Goal: Transaction & Acquisition: Purchase product/service

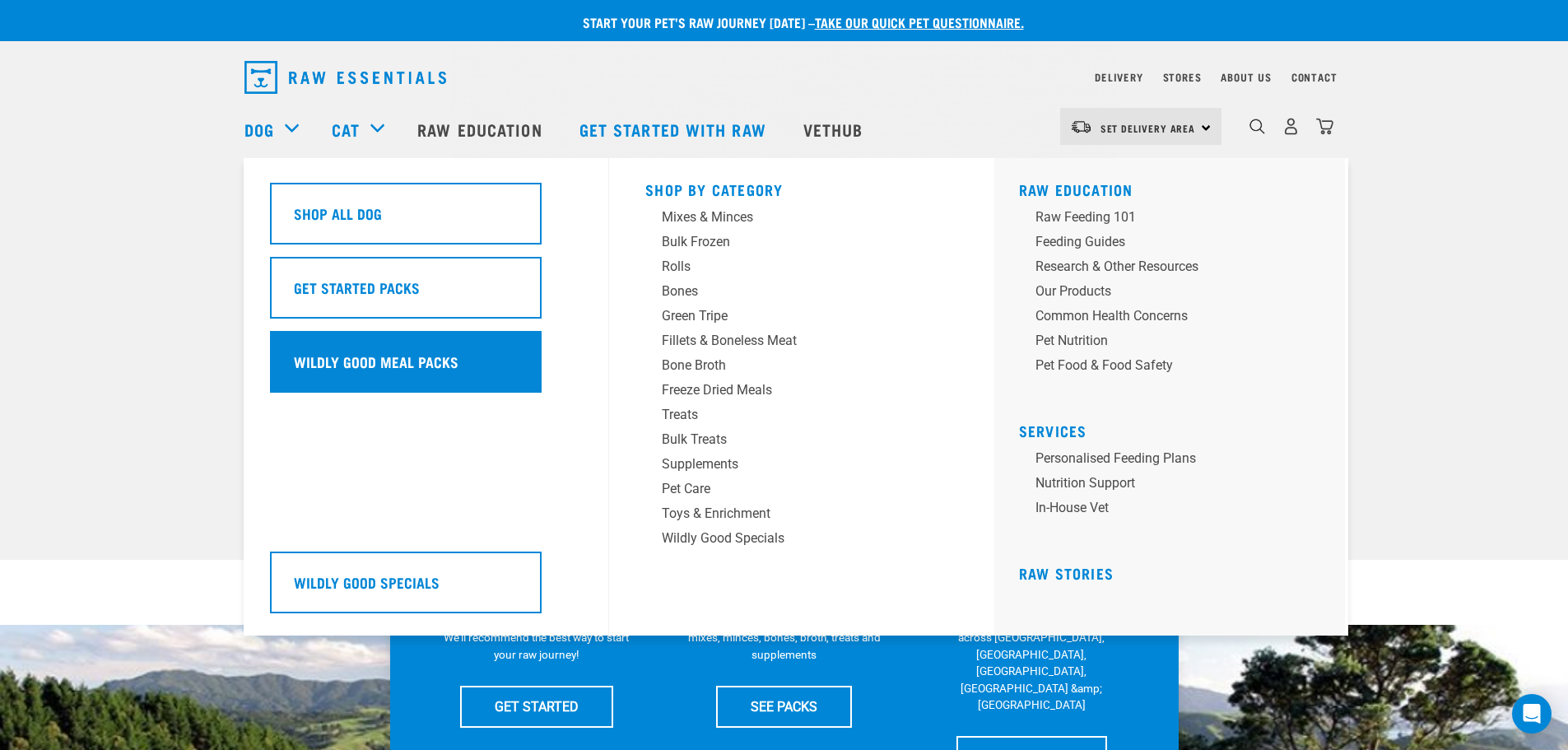
click at [398, 367] on h5 "Wildly Good Meal Packs" at bounding box center [376, 361] width 165 height 22
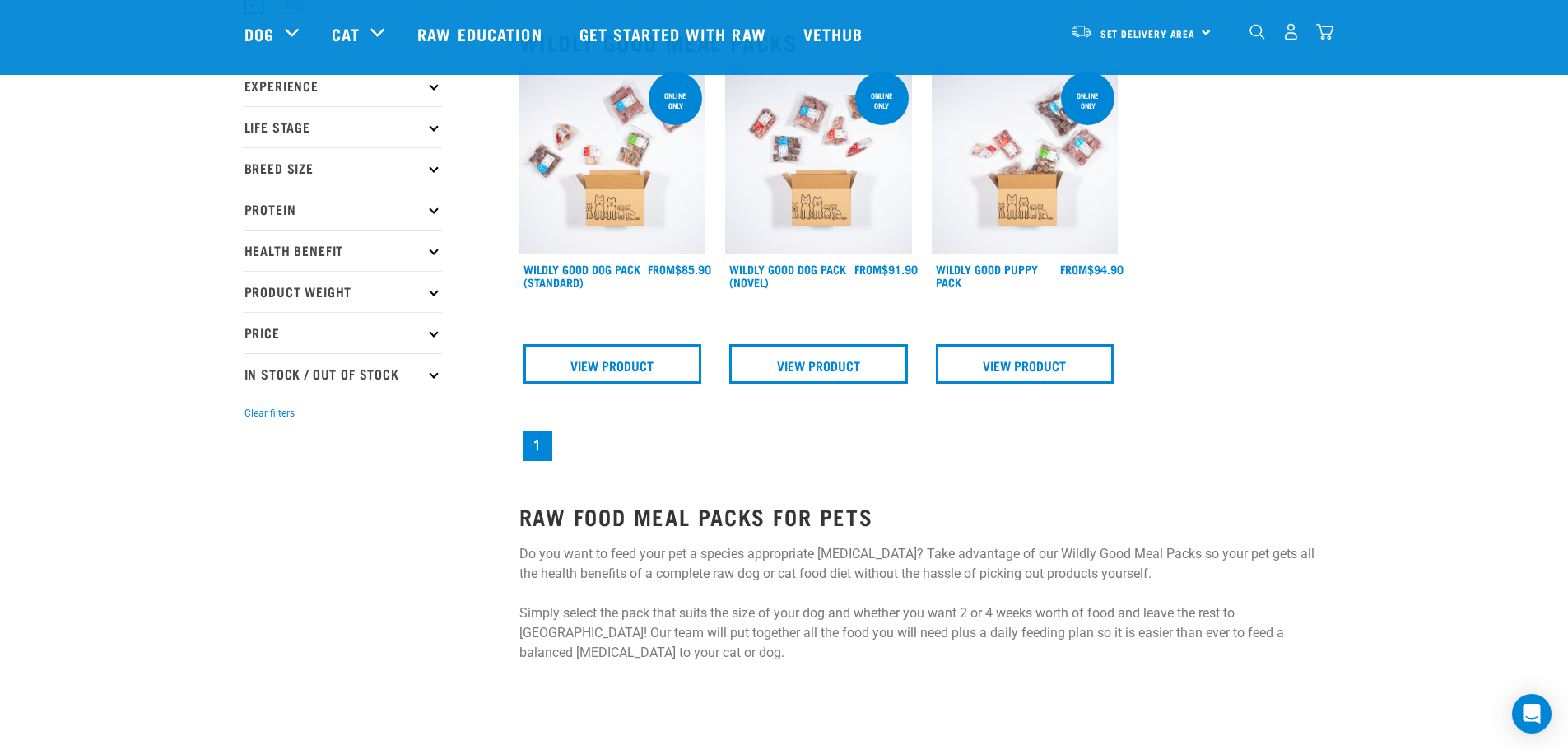
scroll to position [82, 0]
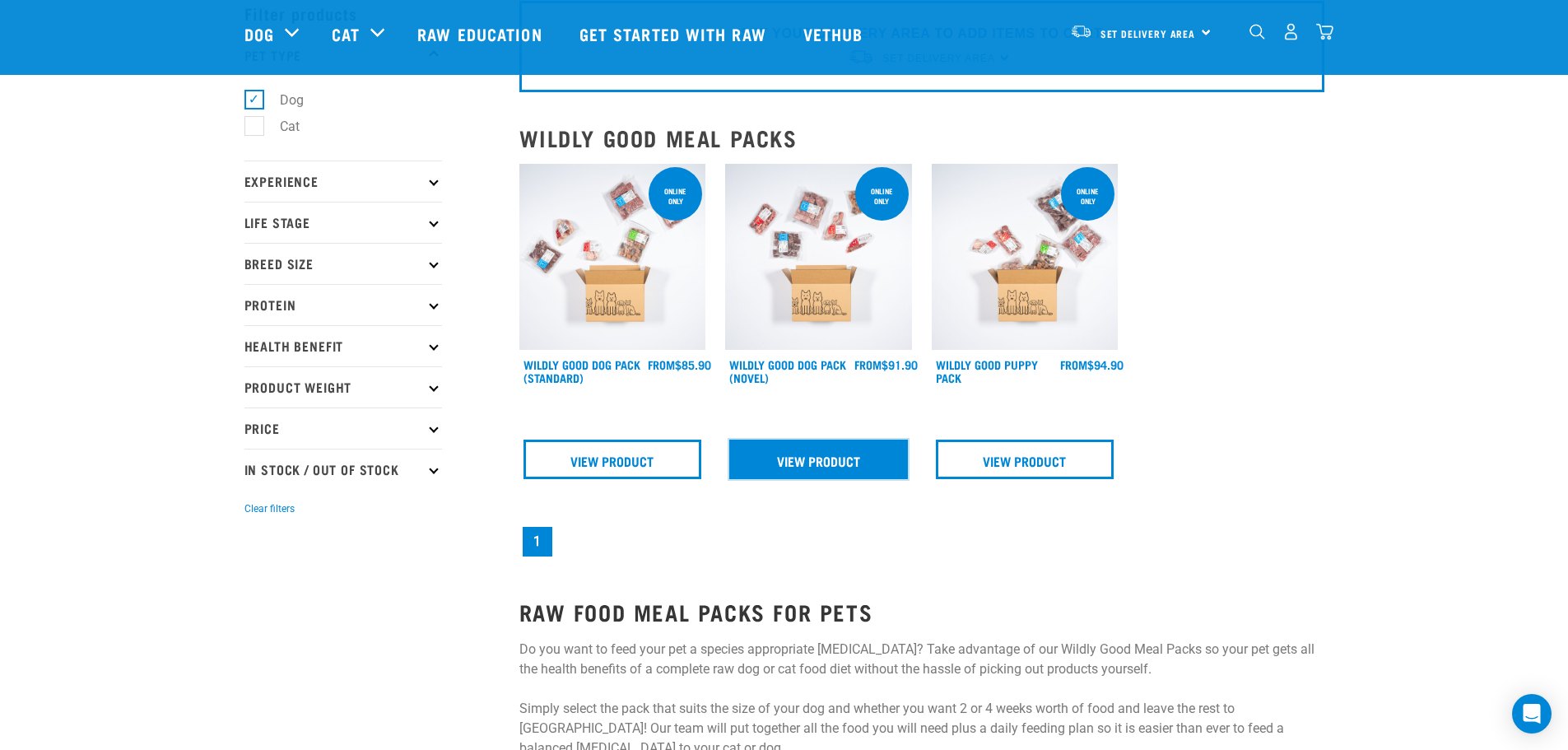
click at [830, 461] on link "View Product" at bounding box center [819, 459] width 178 height 39
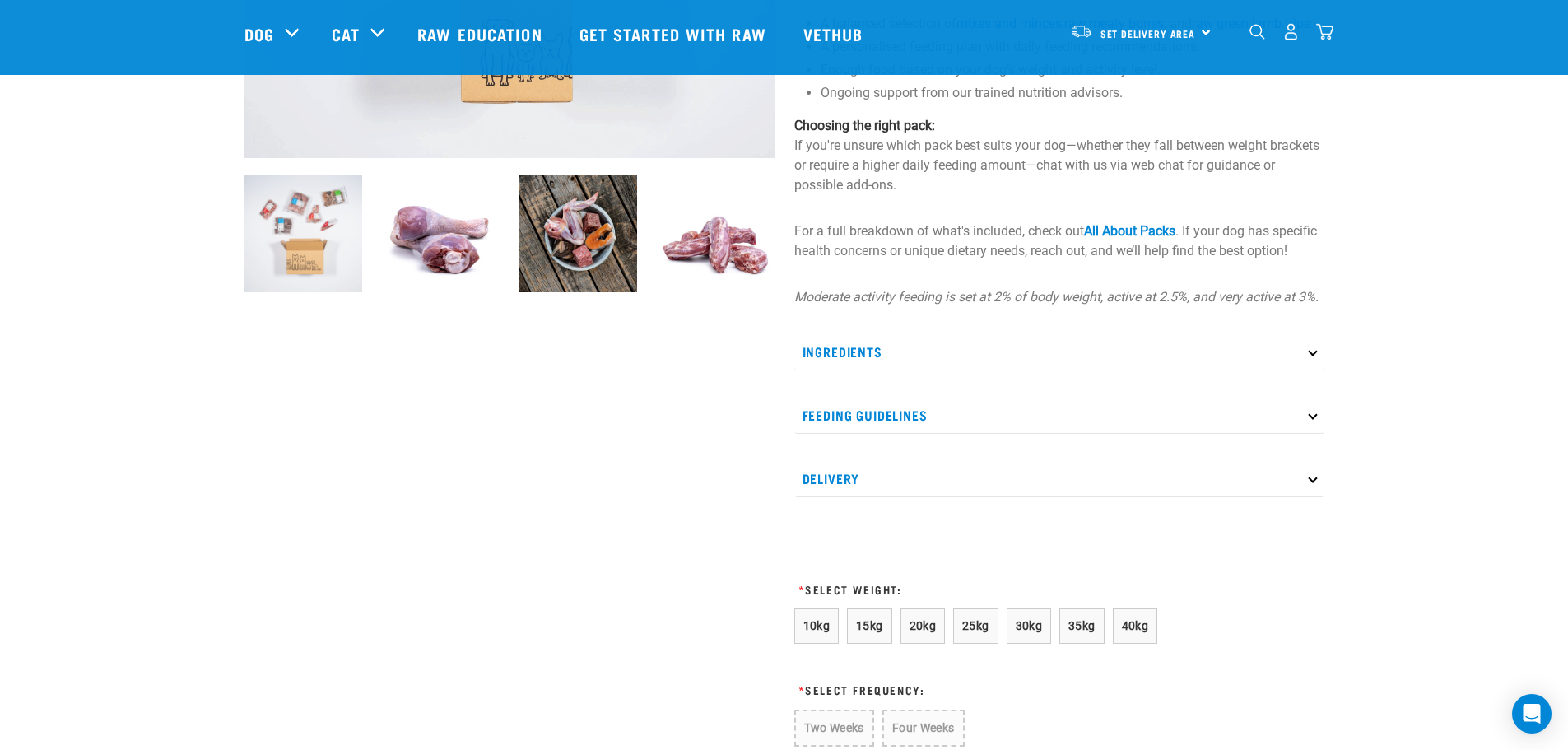
scroll to position [494, 0]
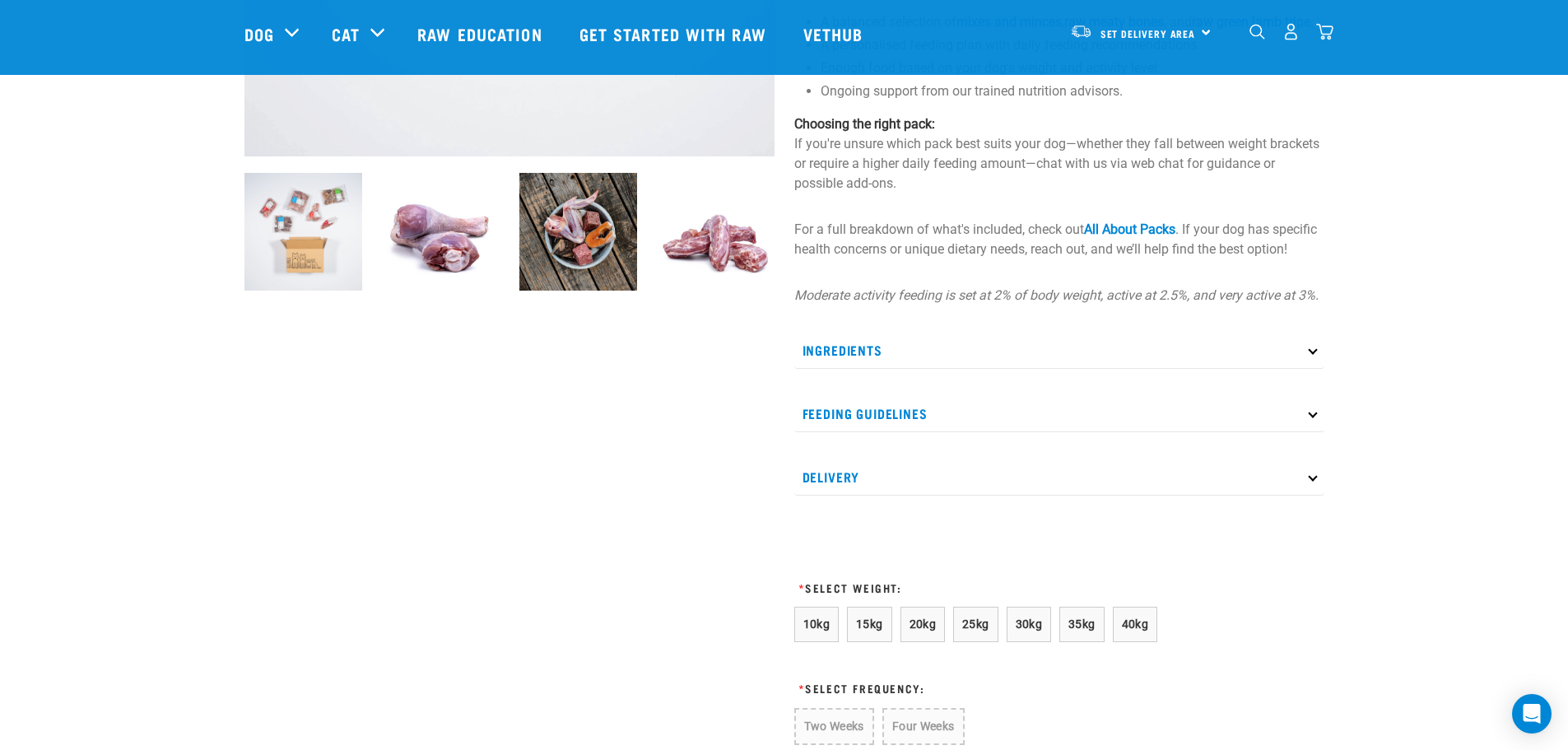
click at [1002, 367] on p "Ingredients" at bounding box center [1059, 351] width 530 height 38
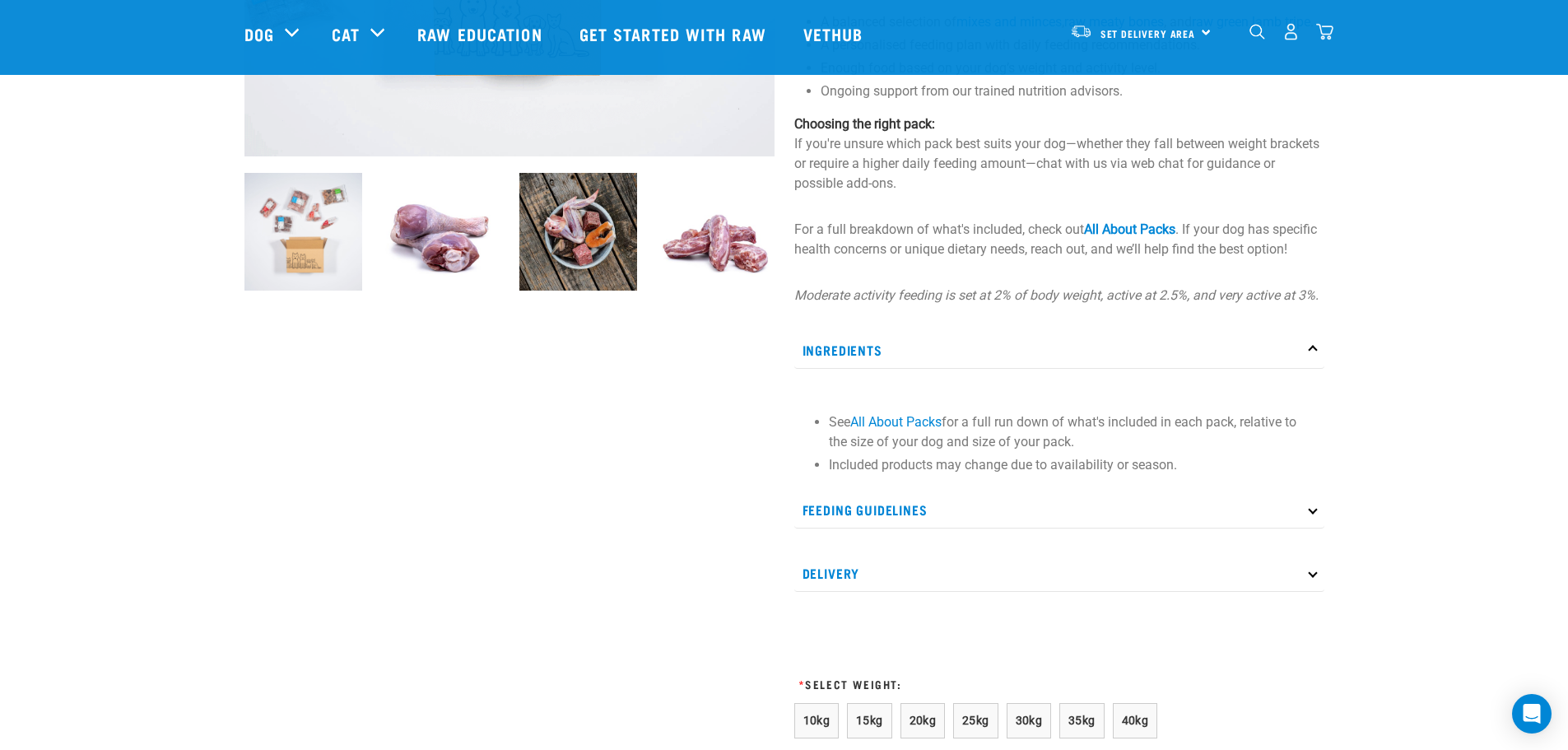
click at [1054, 368] on p "Ingredients" at bounding box center [1059, 351] width 530 height 38
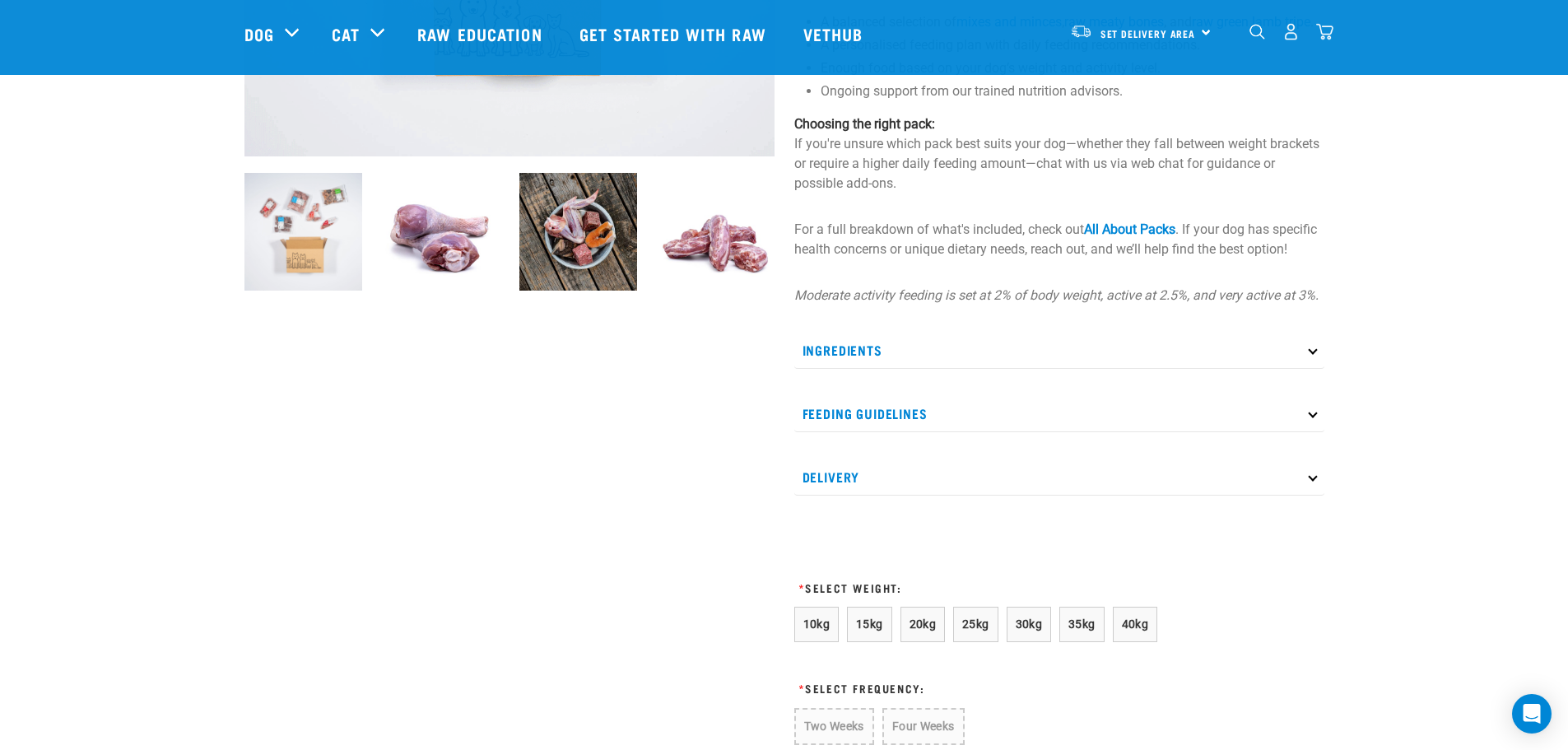
click at [1016, 426] on p "Feeding Guidelines" at bounding box center [1059, 413] width 530 height 38
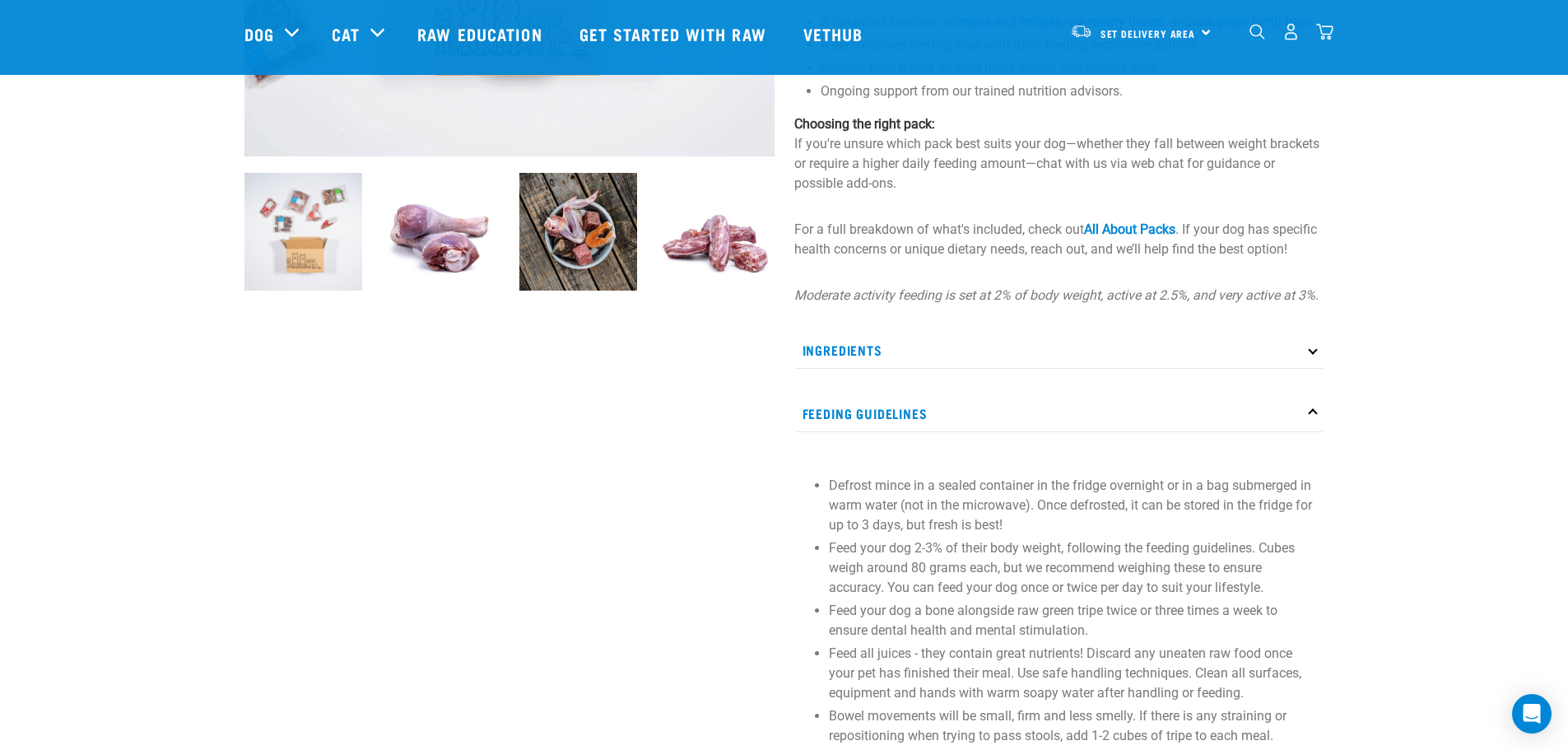
click at [1028, 425] on p "Feeding Guidelines" at bounding box center [1059, 413] width 530 height 38
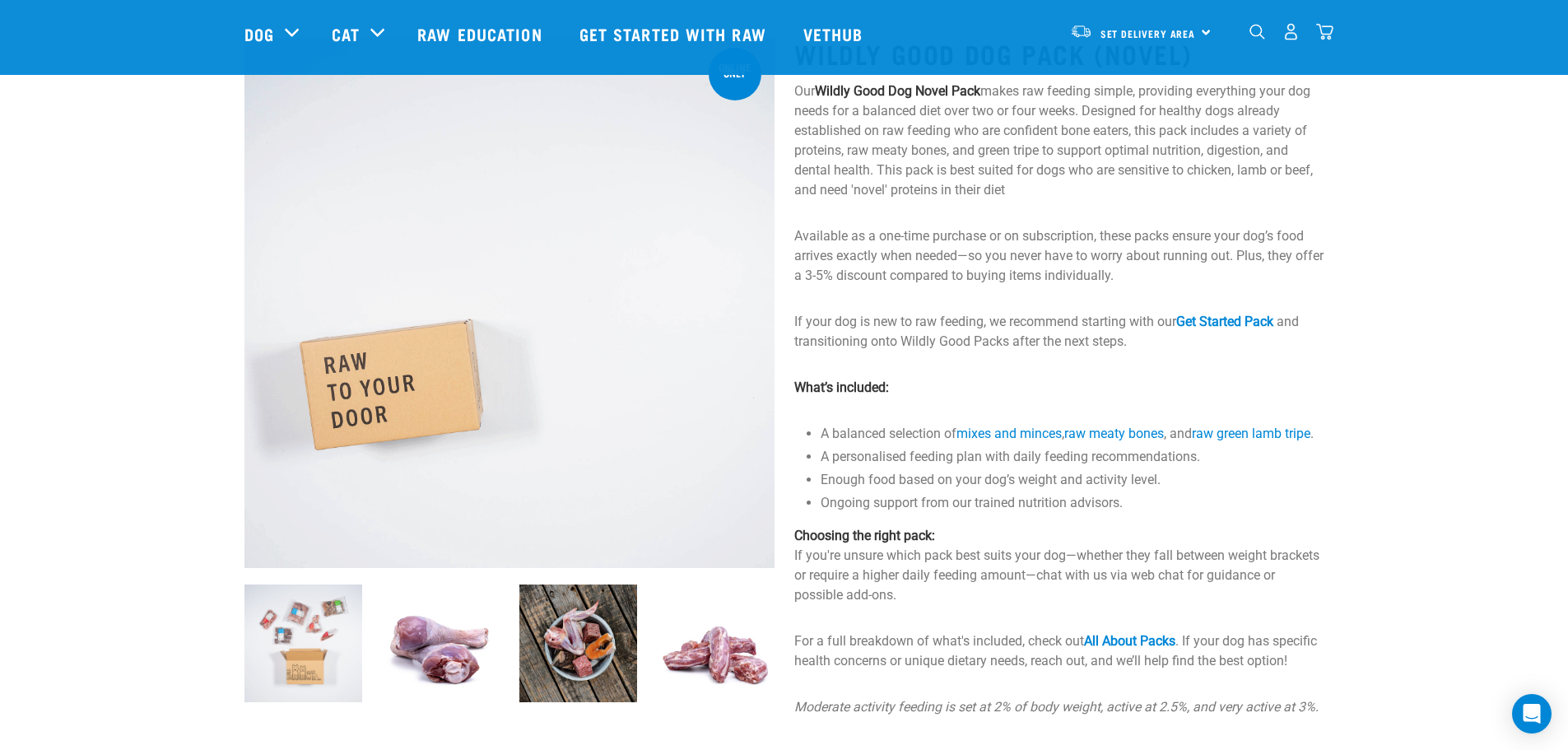
scroll to position [0, 0]
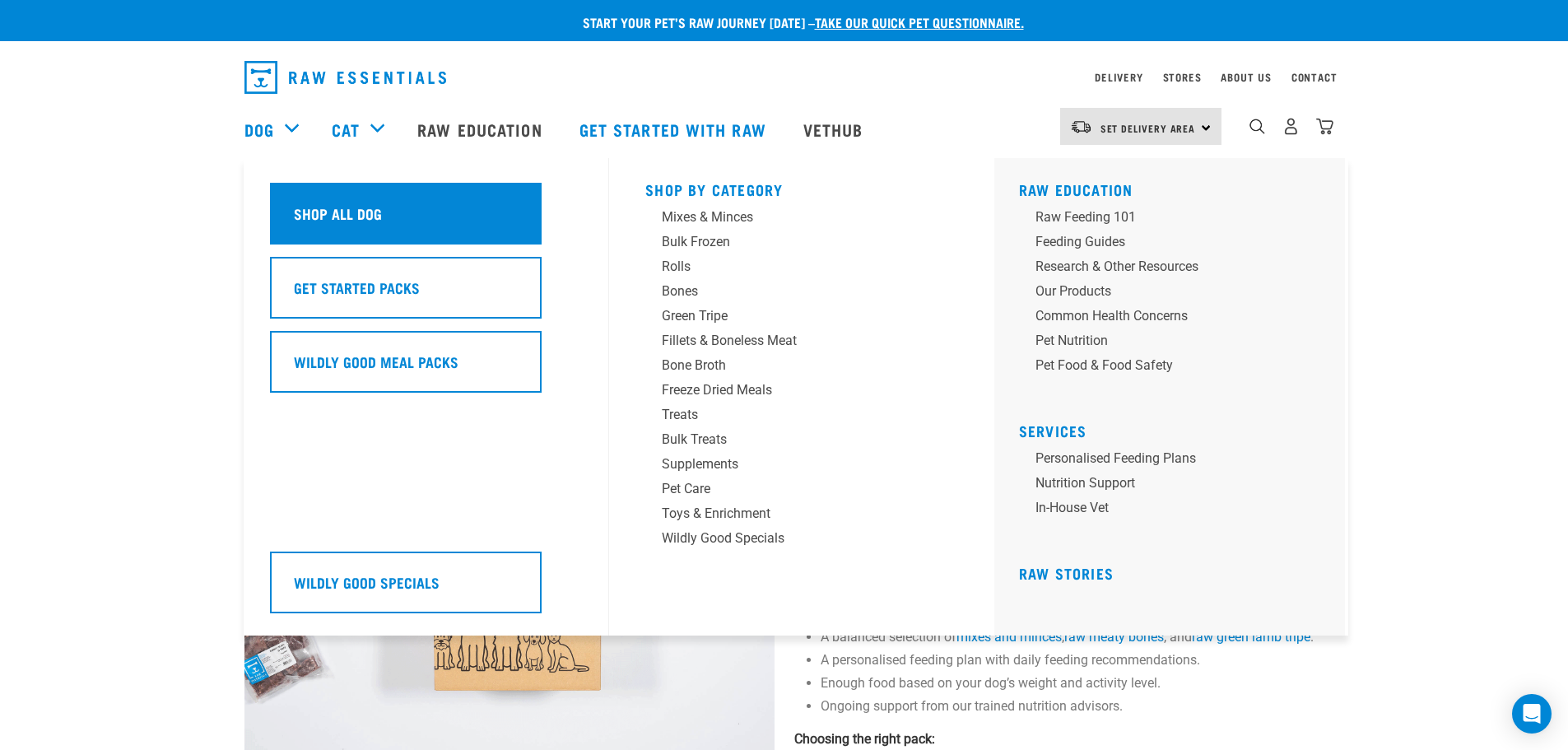
click at [374, 209] on h5 "Shop All Dog" at bounding box center [338, 213] width 88 height 22
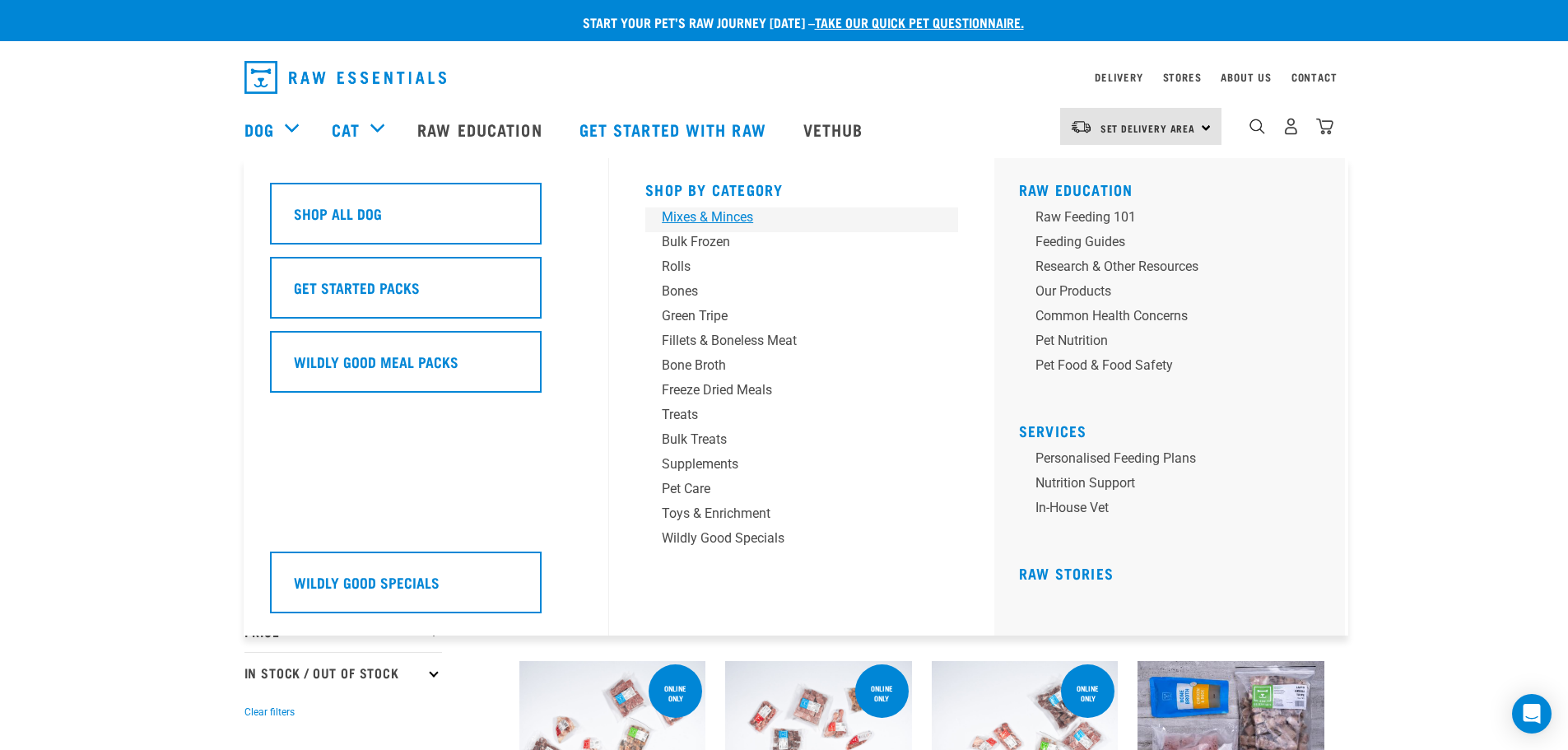
click at [718, 215] on div "Mixes & Minces" at bounding box center [791, 217] width 257 height 20
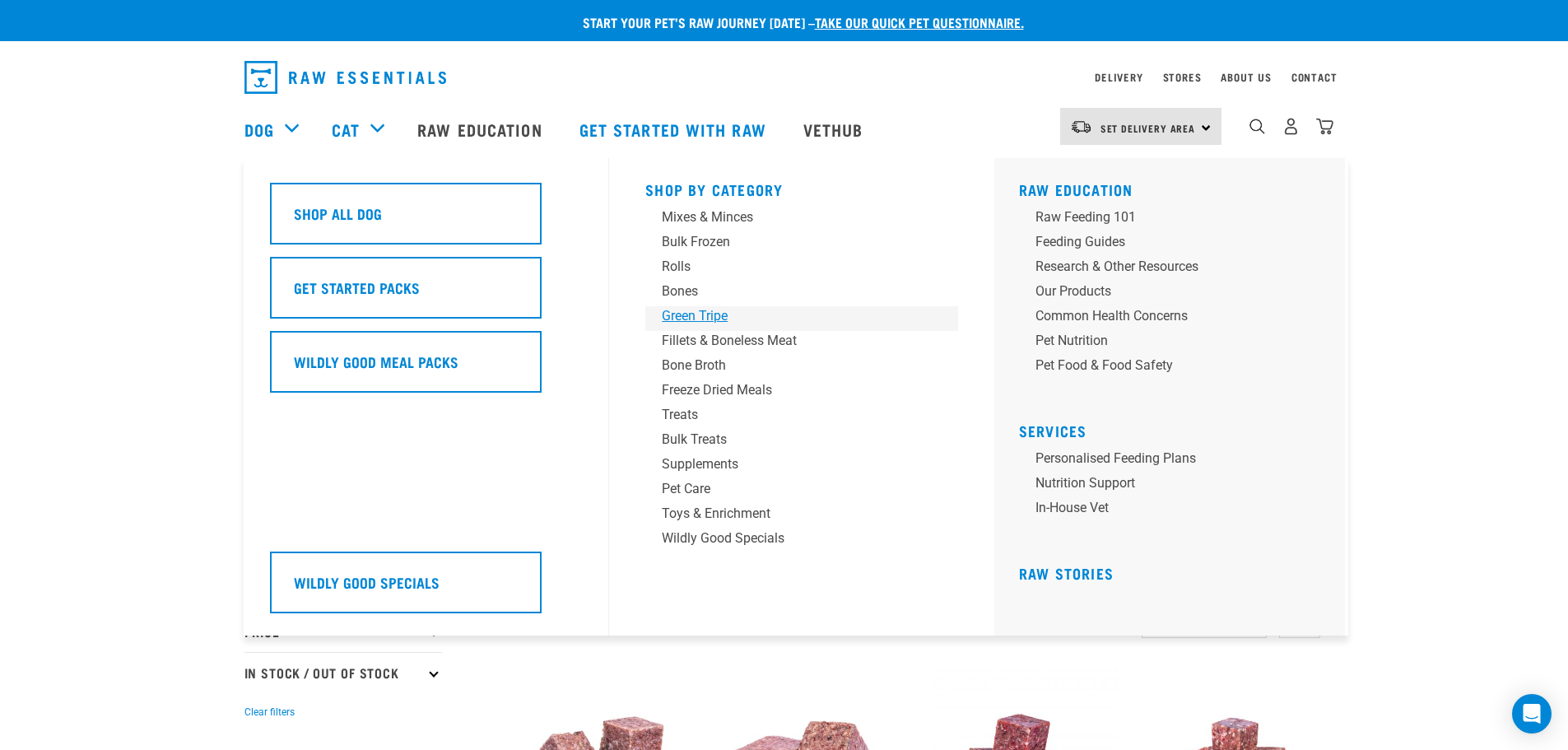
click at [705, 315] on div "Green Tripe" at bounding box center [791, 316] width 257 height 20
